Goal: Complete application form: Complete application form

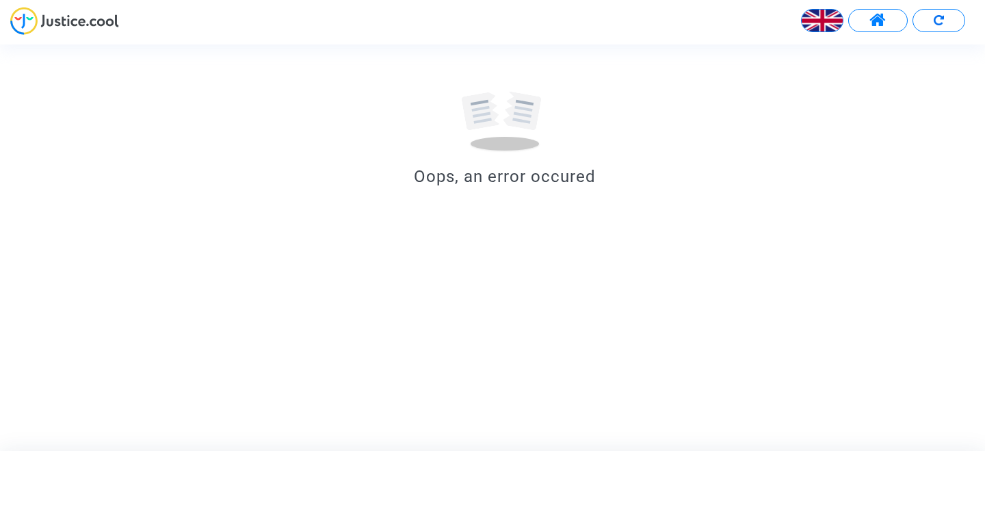
click at [823, 19] on img at bounding box center [822, 20] width 41 height 41
click at [803, 55] on div "Français" at bounding box center [789, 56] width 108 height 33
click at [880, 16] on span at bounding box center [878, 21] width 17 height 18
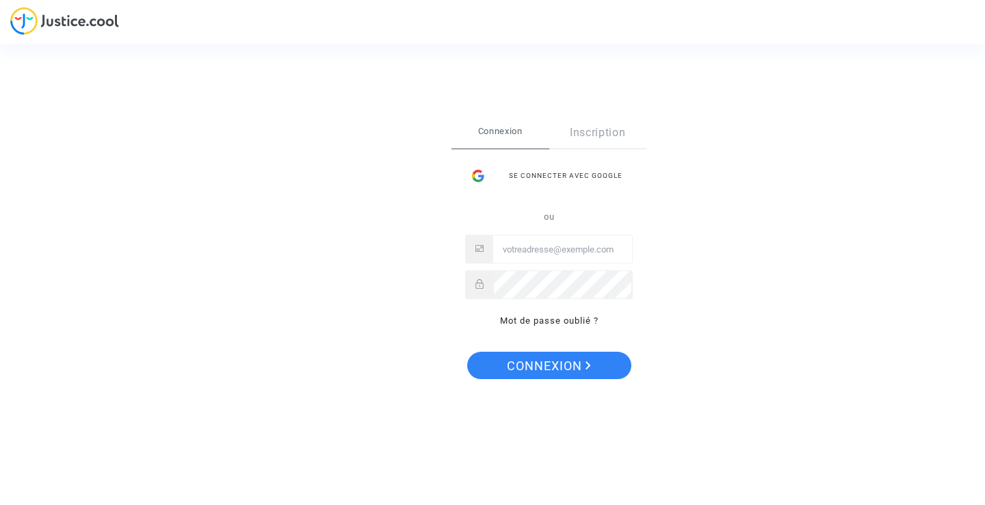
click at [589, 133] on link "Inscription" at bounding box center [599, 132] width 98 height 31
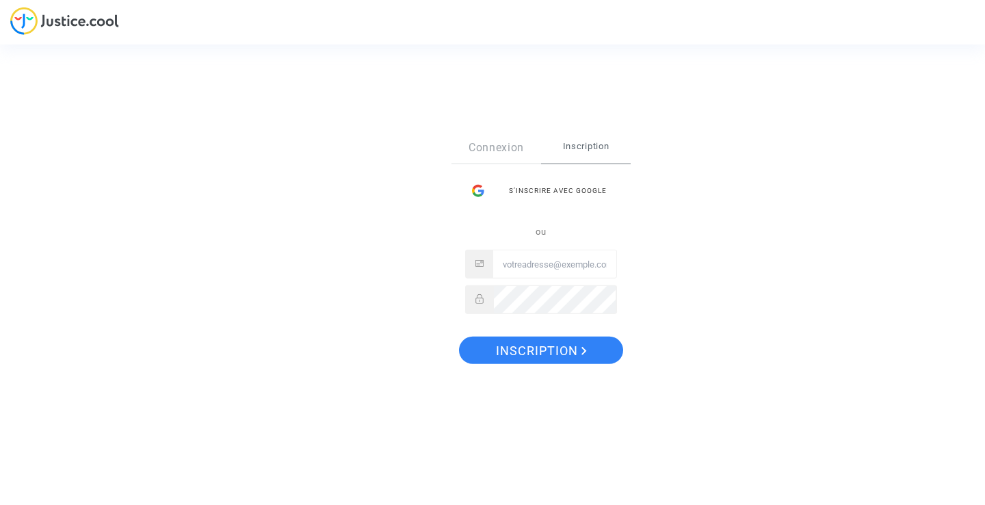
click at [580, 146] on span "Inscription" at bounding box center [586, 146] width 90 height 29
click at [543, 350] on span "Inscription" at bounding box center [541, 351] width 91 height 29
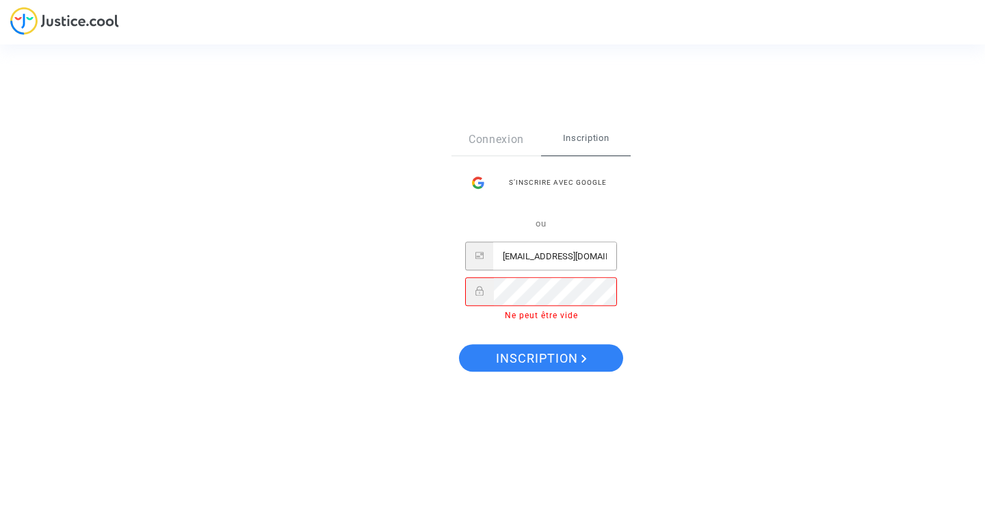
type input "[EMAIL_ADDRESS][DOMAIN_NAME]"
click at [523, 357] on span "Inscription" at bounding box center [541, 359] width 91 height 29
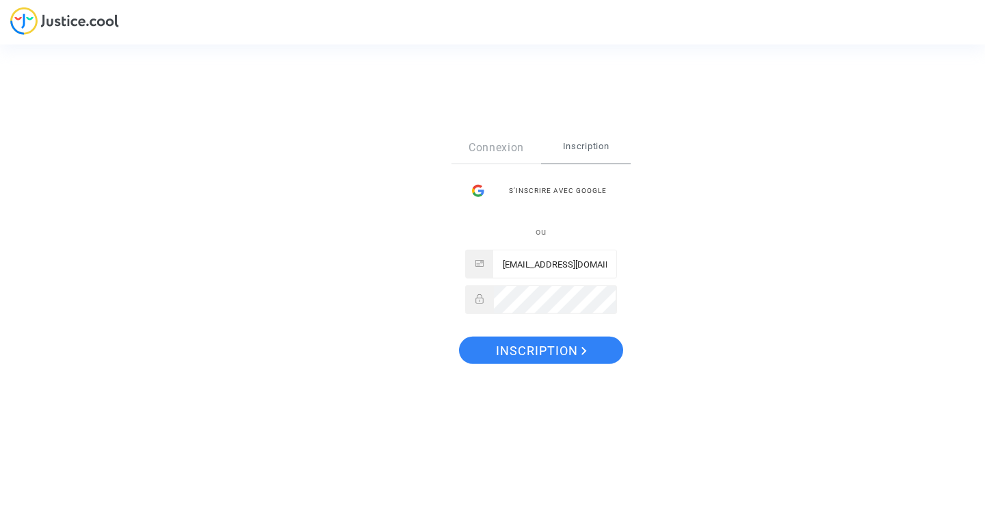
click at [543, 351] on span "Inscription" at bounding box center [541, 351] width 91 height 29
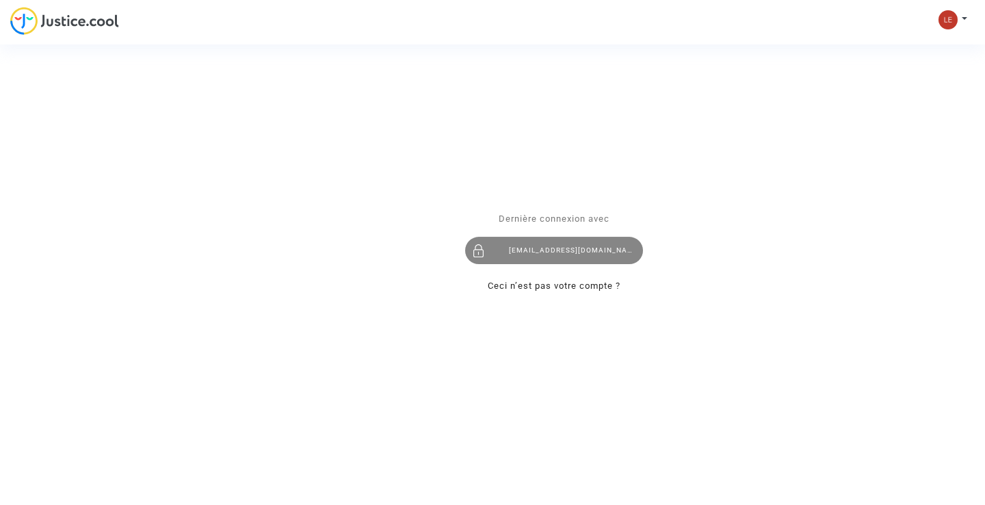
click at [582, 249] on div "leblancfrederic@free.fr" at bounding box center [554, 250] width 178 height 27
click at [946, 20] on div "Se connecter Dernière connexion avec leblancfrederic@free.fr Ceci n’est pas vot…" at bounding box center [492, 252] width 985 height 505
click at [951, 19] on div "Se connecter Dernière connexion avec leblancfrederic@free.fr Ceci n’est pas vot…" at bounding box center [492, 252] width 985 height 505
click at [964, 18] on div "Se connecter Dernière connexion avec leblancfrederic@free.fr Ceci n’est pas vot…" at bounding box center [492, 252] width 985 height 505
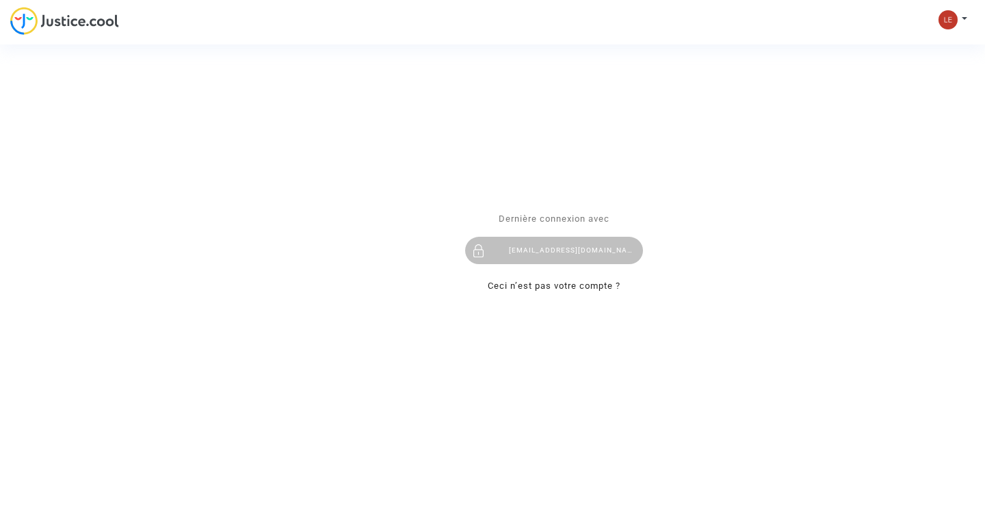
click at [575, 215] on span "Dernière connexion avec" at bounding box center [554, 219] width 111 height 10
click at [539, 285] on link "Ceci n’est pas votre compte ?" at bounding box center [554, 286] width 133 height 10
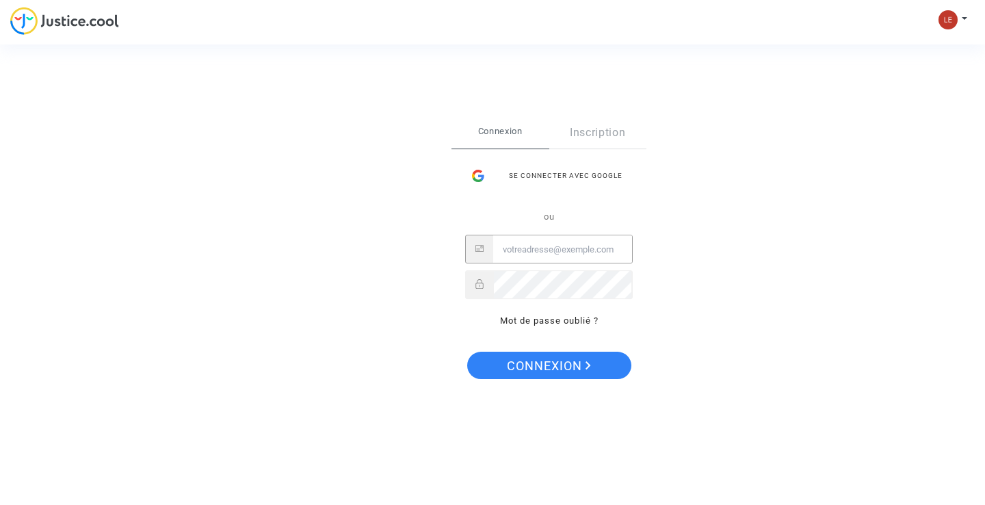
type input "[EMAIL_ADDRESS][DOMAIN_NAME]"
click at [553, 372] on span "Connexion" at bounding box center [549, 366] width 84 height 29
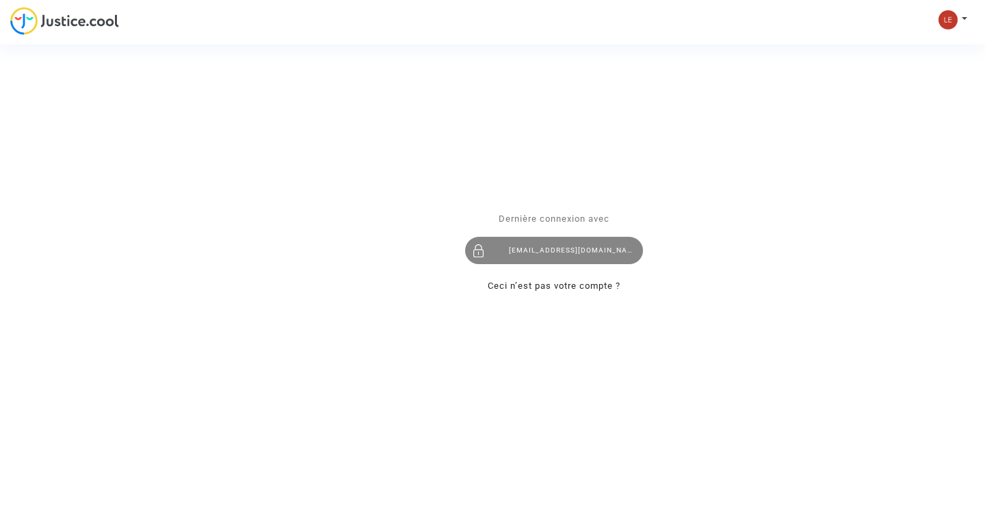
click at [480, 249] on div at bounding box center [478, 250] width 27 height 27
click at [558, 288] on link "Ceci n’est pas votre compte ?" at bounding box center [554, 286] width 133 height 10
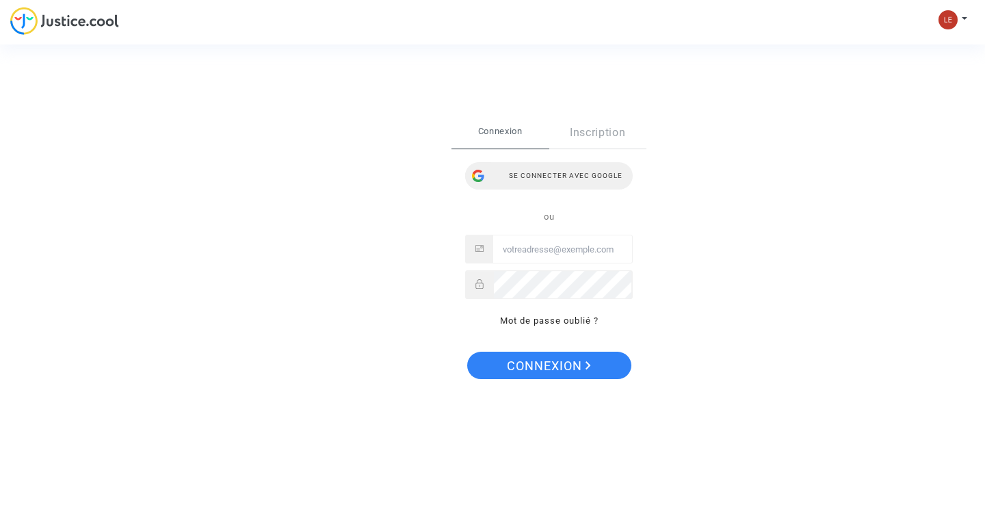
click at [558, 179] on div "Se connecter avec Google" at bounding box center [549, 175] width 168 height 27
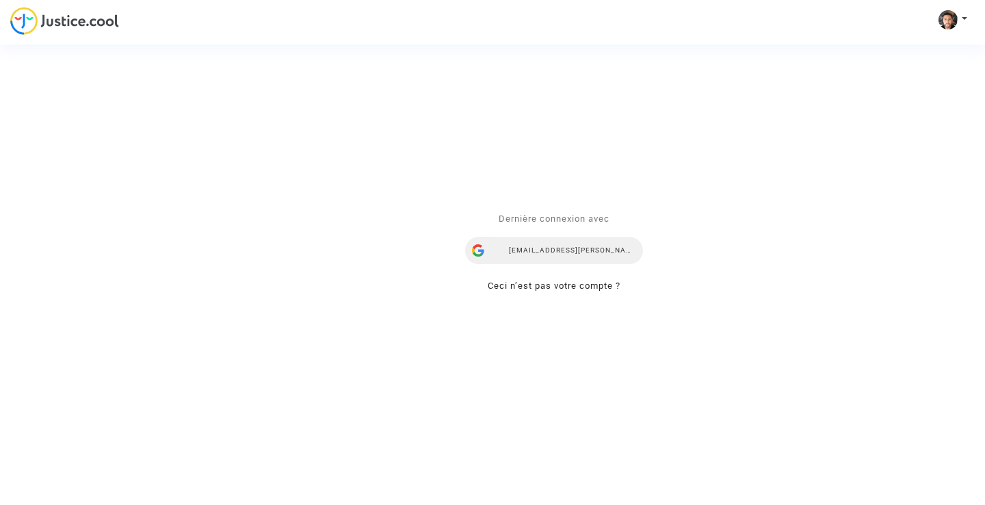
click at [552, 250] on div "leblancfrederic.fnac.darty@gmail.com" at bounding box center [554, 250] width 178 height 27
click at [547, 285] on link "Ceci n’est pas votre compte ?" at bounding box center [554, 286] width 133 height 10
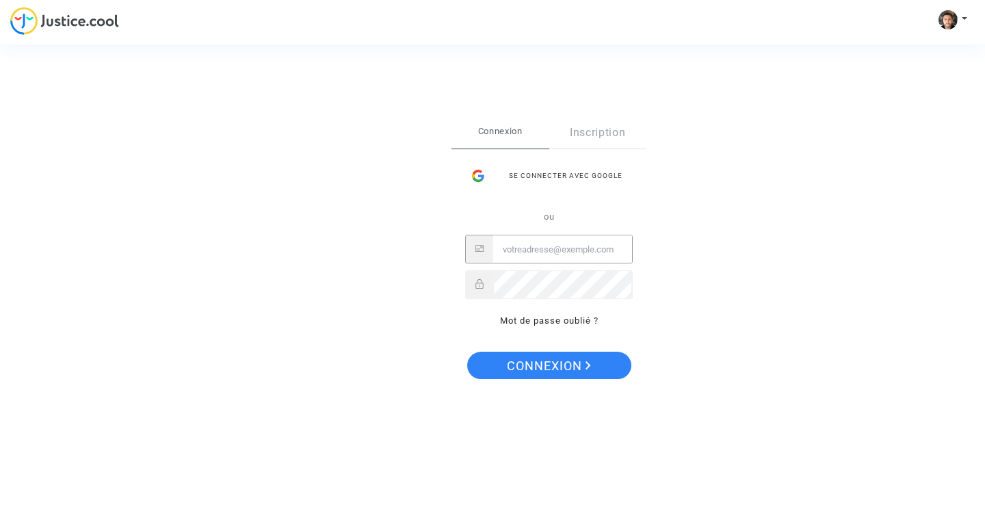
type input "[EMAIL_ADDRESS][DOMAIN_NAME]"
click at [552, 367] on span "Connexion" at bounding box center [549, 366] width 84 height 29
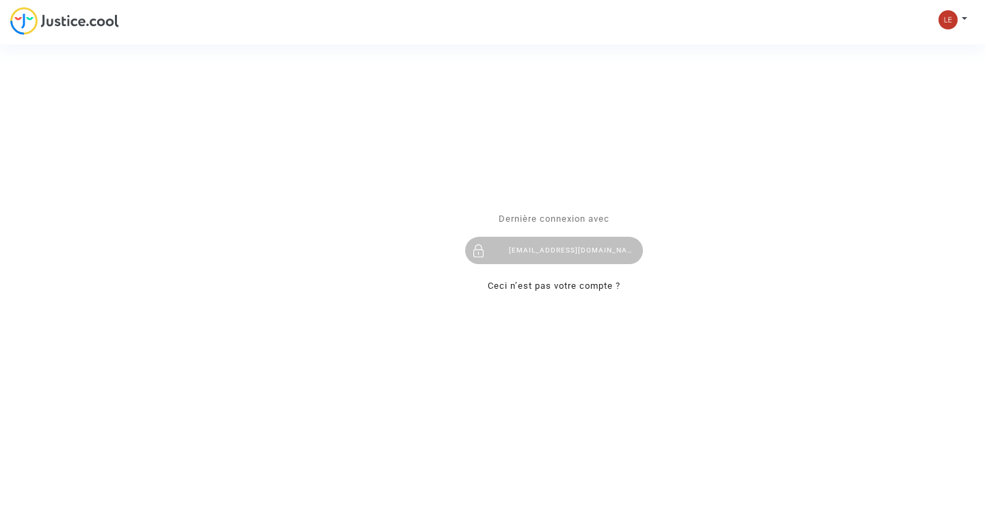
click at [966, 17] on div "Se connecter Dernière connexion avec [EMAIL_ADDRESS][DOMAIN_NAME] Ceci n’est pa…" at bounding box center [492, 252] width 985 height 505
click at [963, 14] on div "Se connecter Dernière connexion avec [EMAIL_ADDRESS][DOMAIN_NAME] Ceci n’est pa…" at bounding box center [492, 252] width 985 height 505
click at [946, 21] on div "Se connecter Dernière connexion avec leblancfrederic@free.fr Ceci n’est pas vot…" at bounding box center [492, 252] width 985 height 505
click at [541, 283] on link "Ceci n’est pas votre compte ?" at bounding box center [554, 286] width 133 height 10
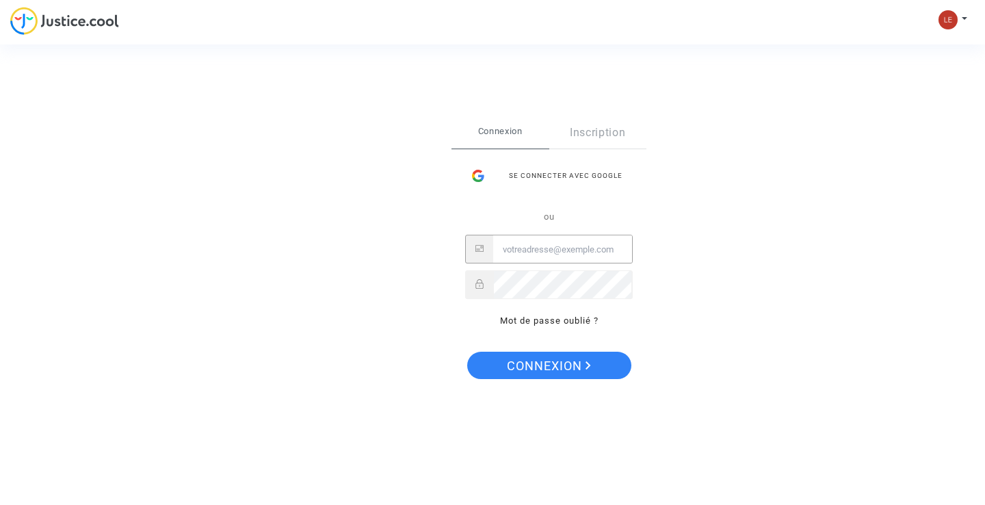
click at [597, 135] on link "Inscription" at bounding box center [599, 132] width 98 height 31
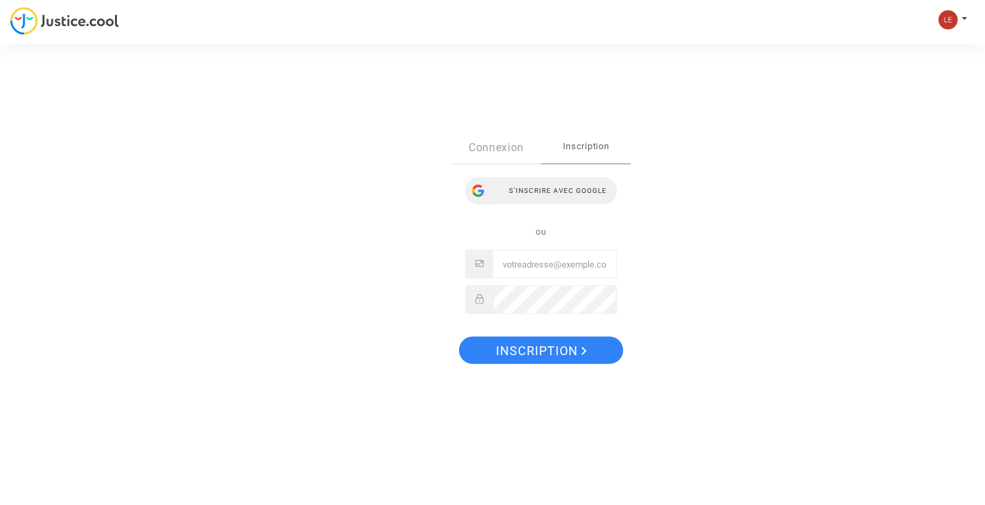
click at [550, 190] on div "S’inscrire avec Google" at bounding box center [541, 190] width 152 height 27
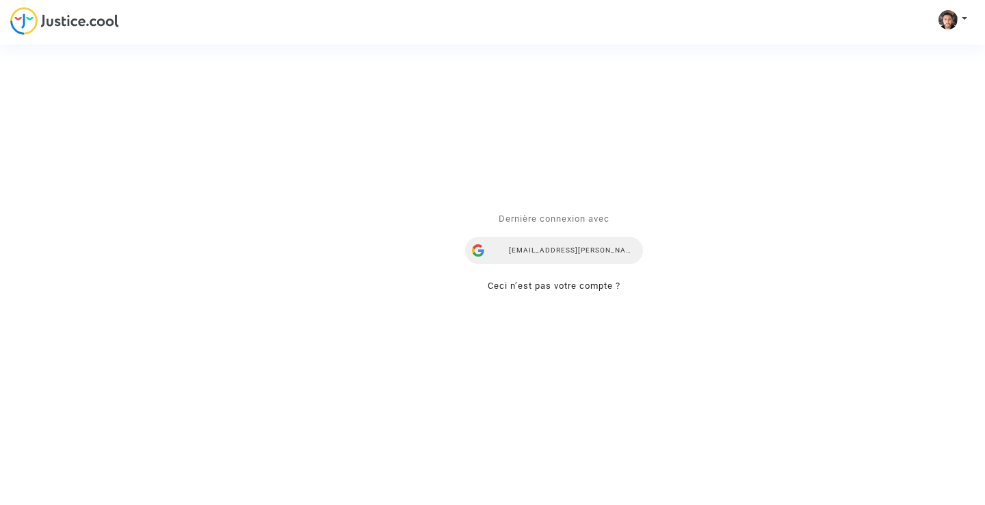
click at [547, 249] on div "[EMAIL_ADDRESS][DOMAIN_NAME]" at bounding box center [554, 250] width 178 height 27
click at [948, 23] on div "Se connecter Dernière connexion avec [EMAIL_ADDRESS][DOMAIN_NAME] Ceci n’est pa…" at bounding box center [492, 252] width 985 height 505
click at [964, 16] on div "Se connecter Dernière connexion avec [EMAIL_ADDRESS][DOMAIN_NAME] Ceci n’est pa…" at bounding box center [492, 252] width 985 height 505
click at [578, 223] on span "Dernière connexion avec" at bounding box center [554, 219] width 111 height 10
click at [563, 285] on link "Ceci n’est pas votre compte ?" at bounding box center [554, 286] width 133 height 10
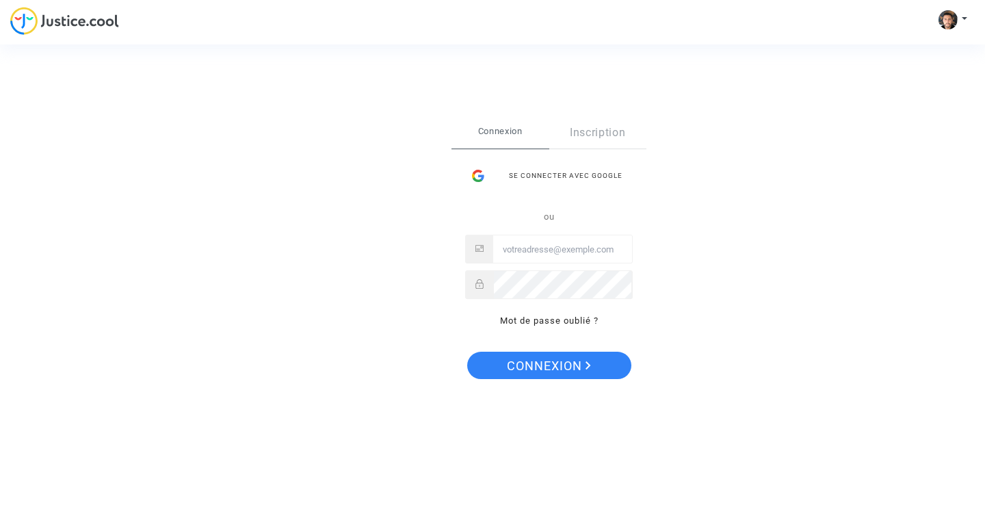
click at [502, 128] on span "Connexion" at bounding box center [501, 131] width 98 height 29
click at [534, 320] on link "Mot de passe oublié ?" at bounding box center [549, 321] width 99 height 10
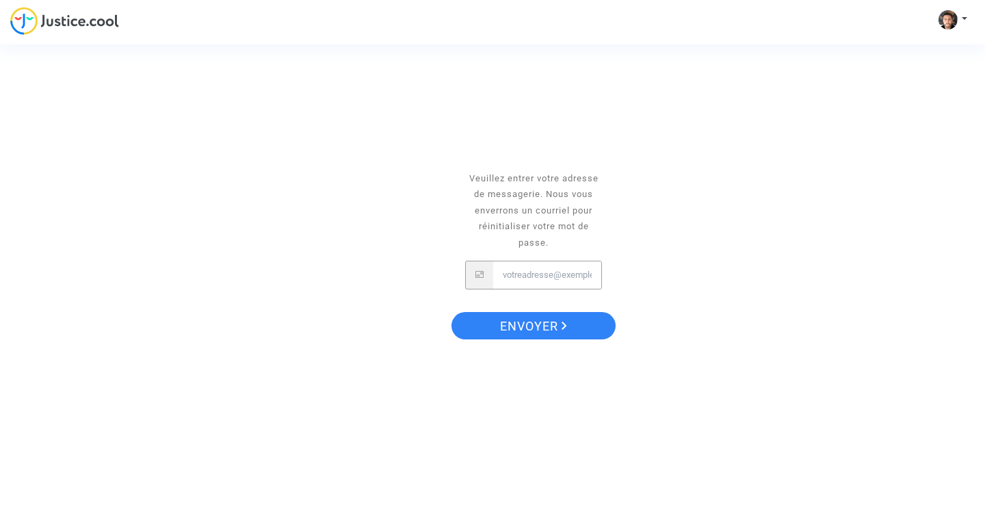
type input "[EMAIL_ADDRESS][DOMAIN_NAME]"
click at [537, 326] on span "Envoyer" at bounding box center [533, 326] width 67 height 29
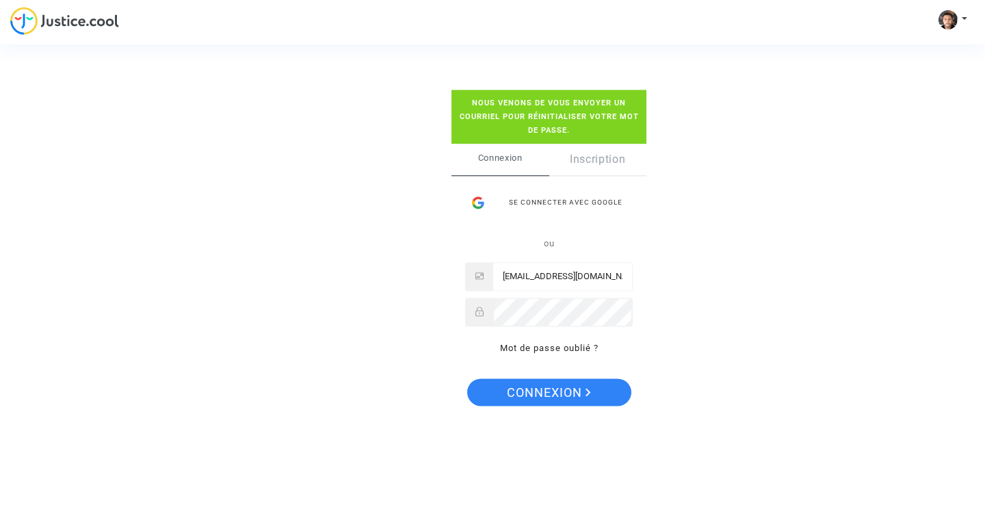
click at [545, 398] on span "Connexion" at bounding box center [549, 393] width 84 height 29
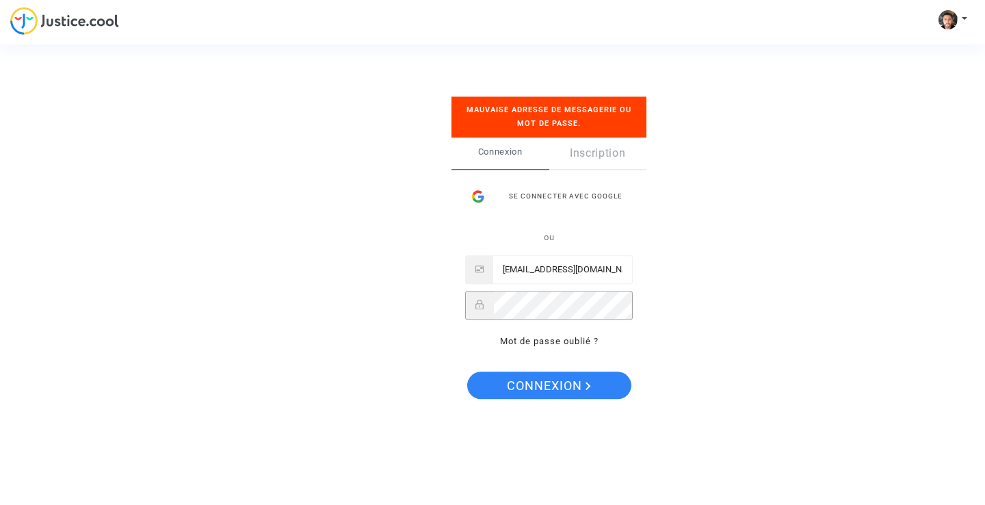
click at [553, 388] on span "Connexion" at bounding box center [549, 386] width 84 height 29
click at [539, 340] on link "Mot de passe oublié ?" at bounding box center [549, 341] width 99 height 10
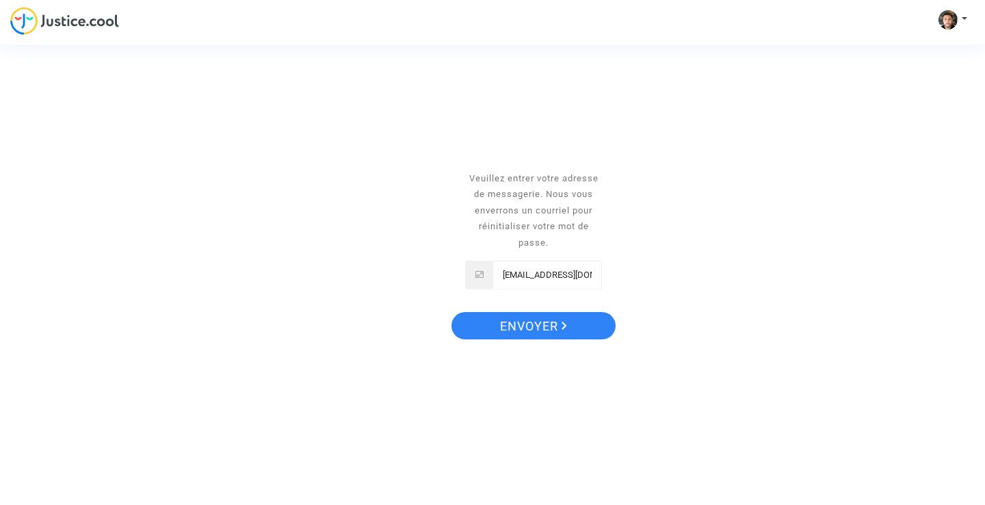
click at [540, 323] on span "Envoyer" at bounding box center [533, 326] width 67 height 29
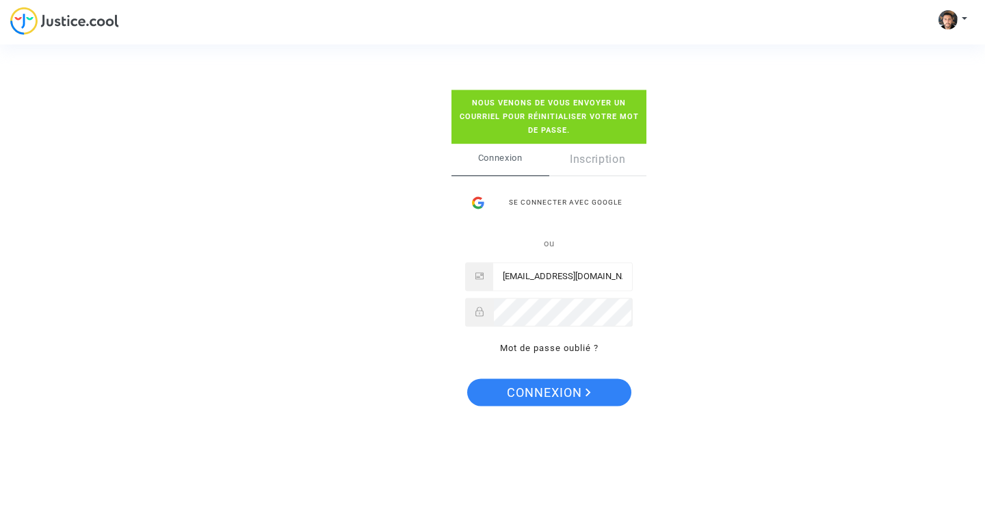
click at [559, 389] on span "Connexion" at bounding box center [549, 393] width 84 height 29
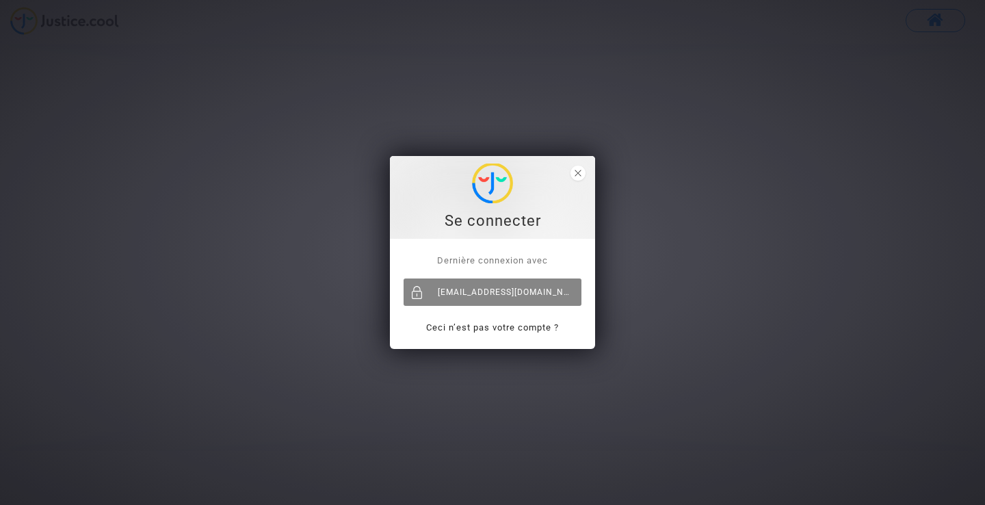
click at [467, 291] on div "[EMAIL_ADDRESS][DOMAIN_NAME]" at bounding box center [493, 292] width 178 height 27
click at [489, 290] on div "[EMAIL_ADDRESS][DOMAIN_NAME]" at bounding box center [493, 292] width 178 height 27
click at [577, 178] on span "close" at bounding box center [578, 173] width 15 height 15
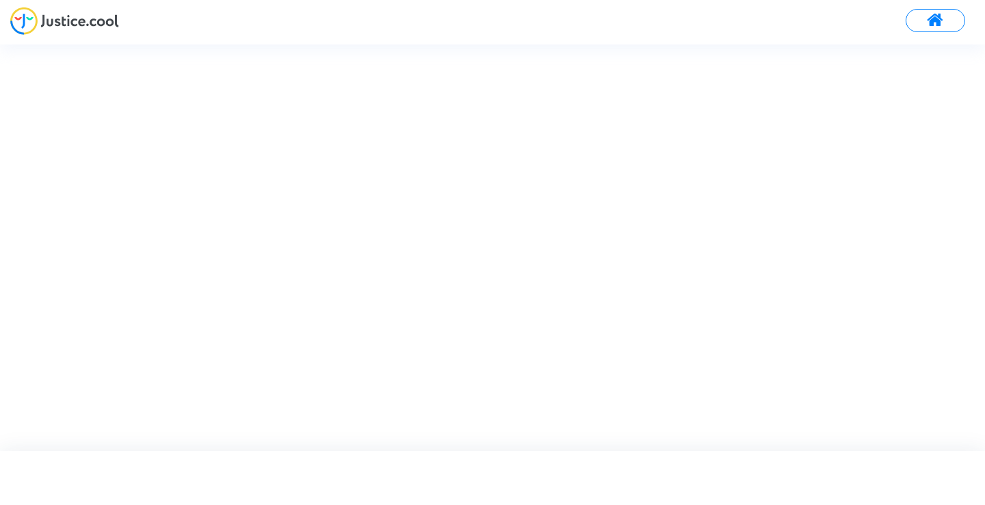
click at [935, 25] on span at bounding box center [935, 21] width 17 height 18
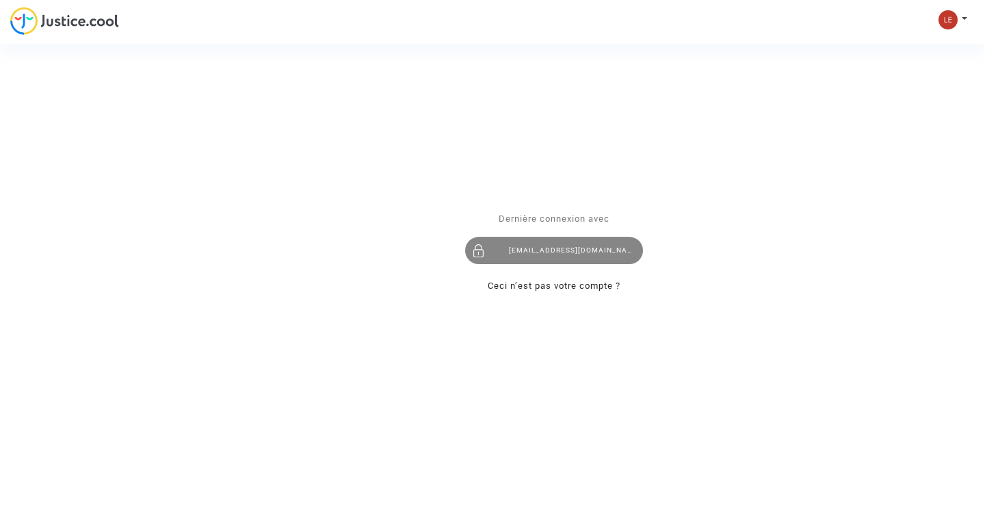
click at [539, 248] on div "[EMAIL_ADDRESS][DOMAIN_NAME]" at bounding box center [554, 250] width 178 height 27
click at [964, 18] on div "Se connecter Dernière connexion avec leblancfrederic@free.fr Ceci n’est pas vot…" at bounding box center [492, 252] width 985 height 505
click at [966, 18] on div "Se connecter Dernière connexion avec leblancfrederic@free.fr Ceci n’est pas vot…" at bounding box center [492, 252] width 985 height 505
click at [946, 19] on div "Se connecter Dernière connexion avec leblancfrederic@free.fr Ceci n’est pas vot…" at bounding box center [492, 252] width 985 height 505
click at [523, 250] on div "[EMAIL_ADDRESS][DOMAIN_NAME]" at bounding box center [554, 250] width 178 height 27
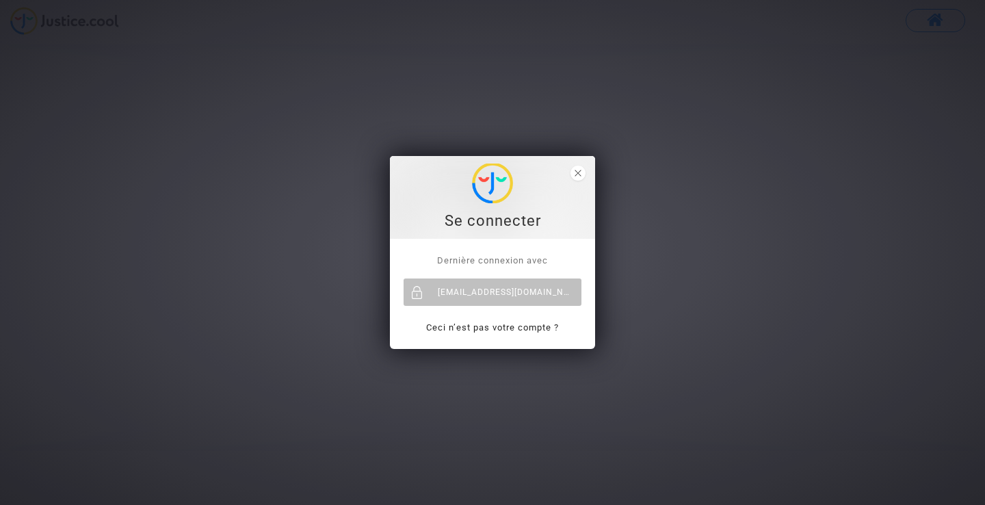
click at [453, 261] on span "Dernière connexion avec" at bounding box center [492, 260] width 111 height 10
click at [491, 326] on link "Ceci n’est pas votre compte ?" at bounding box center [492, 327] width 133 height 10
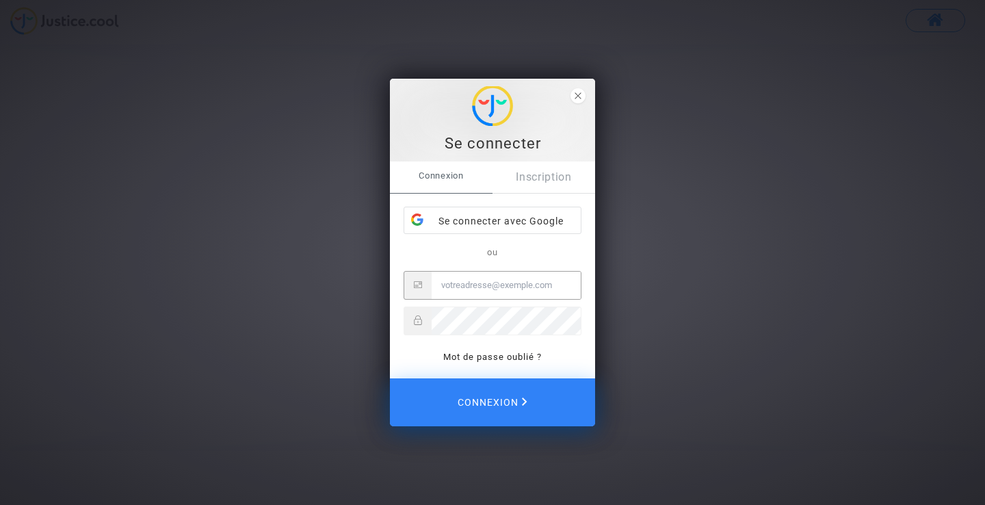
type input "[EMAIL_ADDRESS][DOMAIN_NAME]"
click at [496, 399] on span "Connexion" at bounding box center [492, 402] width 73 height 30
